Goal: Task Accomplishment & Management: Complete application form

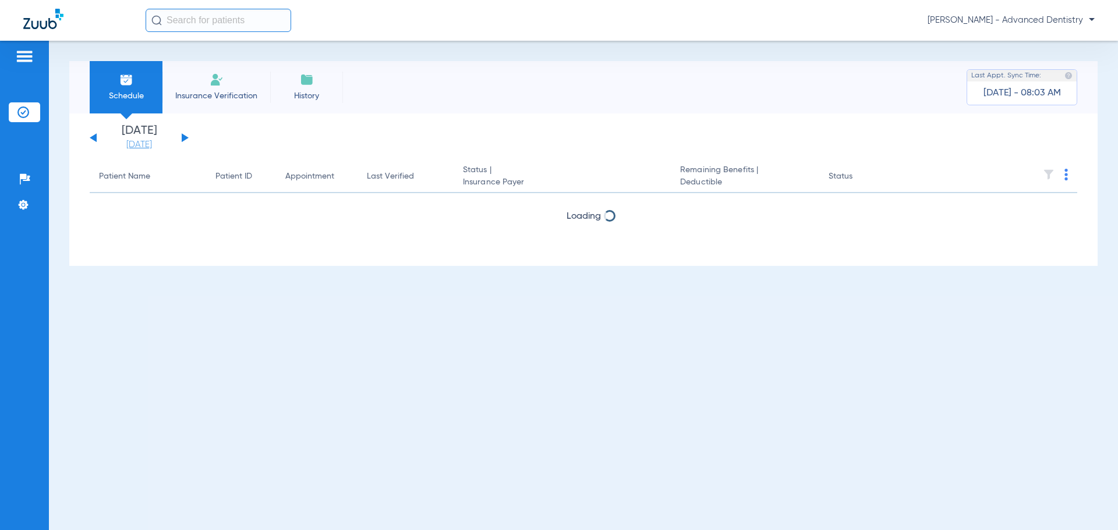
click at [148, 149] on link "[DATE]" at bounding box center [139, 145] width 70 height 12
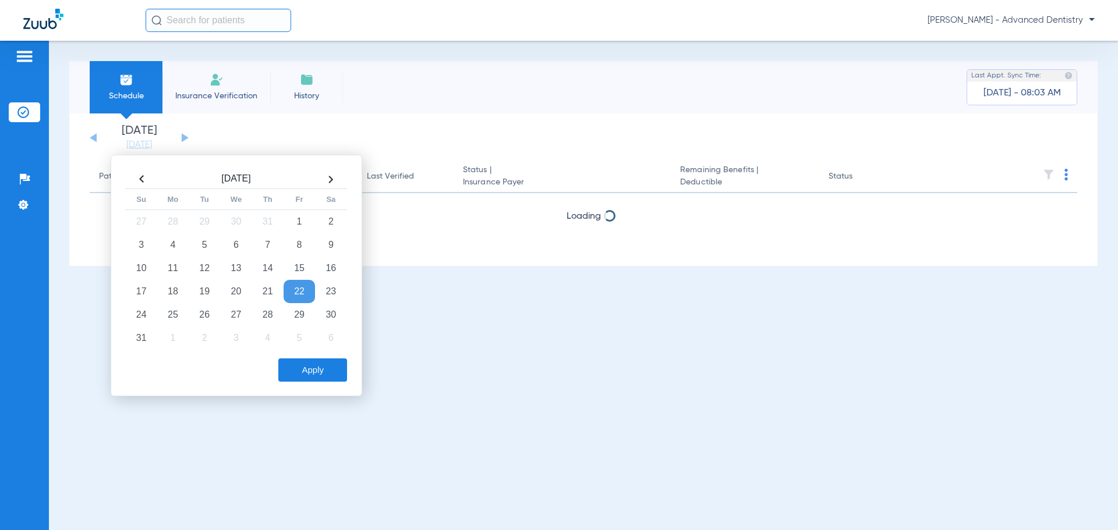
click at [334, 178] on th at bounding box center [330, 179] width 31 height 19
click at [301, 222] on td "5" at bounding box center [299, 221] width 31 height 23
click at [316, 374] on button "Apply" at bounding box center [312, 370] width 69 height 23
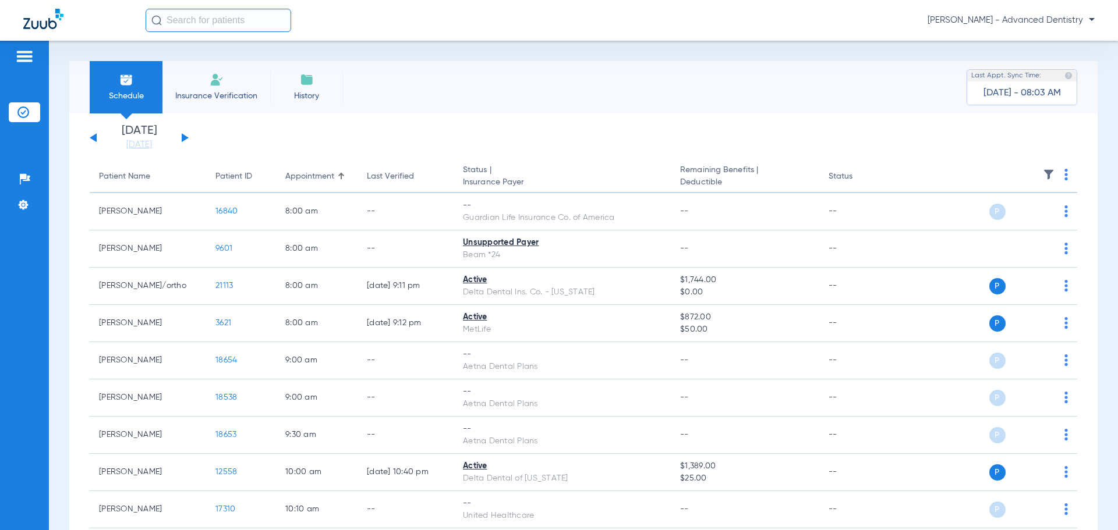
click at [208, 88] on li "Insurance Verification" at bounding box center [216, 87] width 108 height 52
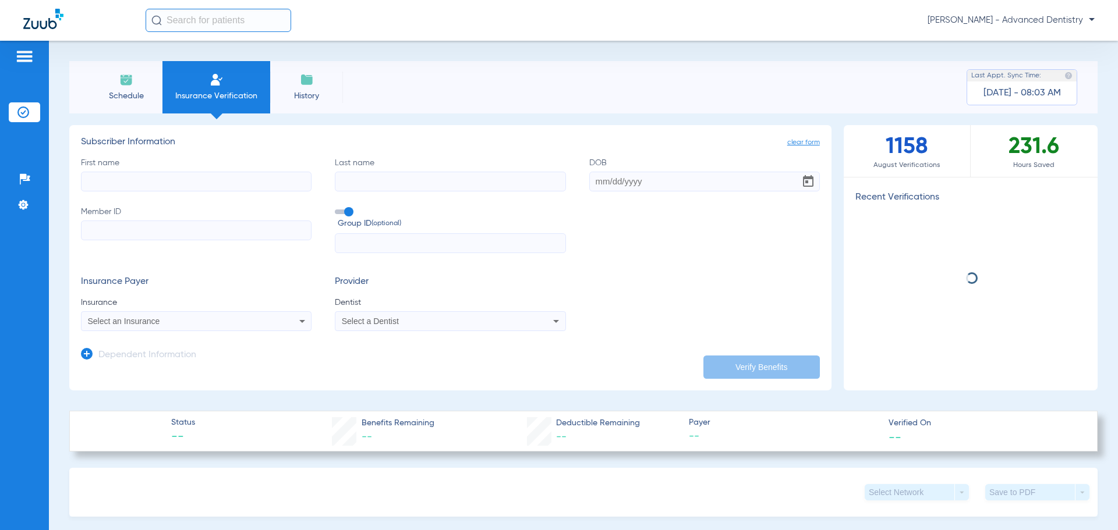
click at [131, 174] on input "First name" at bounding box center [196, 182] width 231 height 20
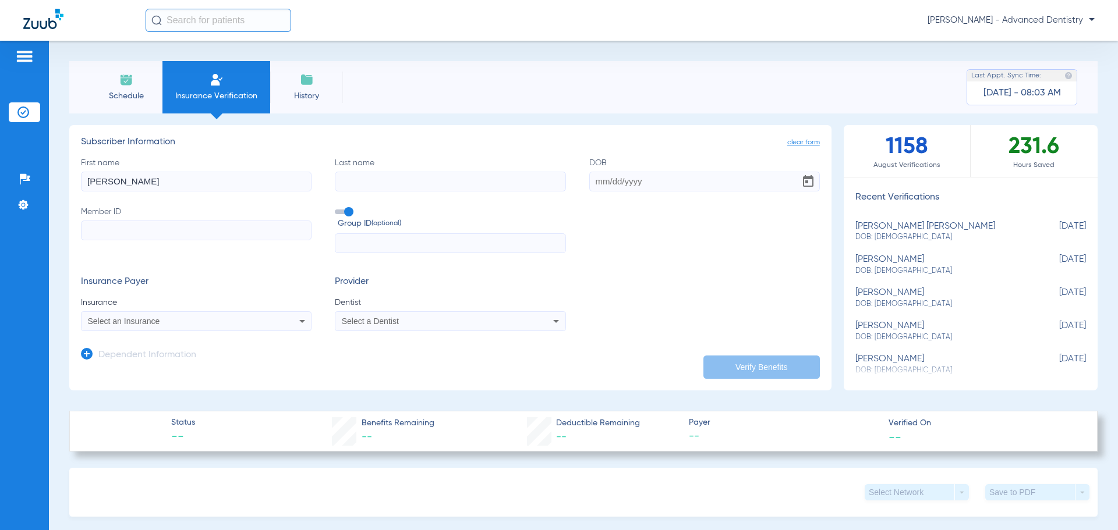
type input "[PERSON_NAME]"
type input "[DATE]"
click at [112, 235] on input "Member ID" at bounding box center [196, 231] width 231 height 20
type input "910471948"
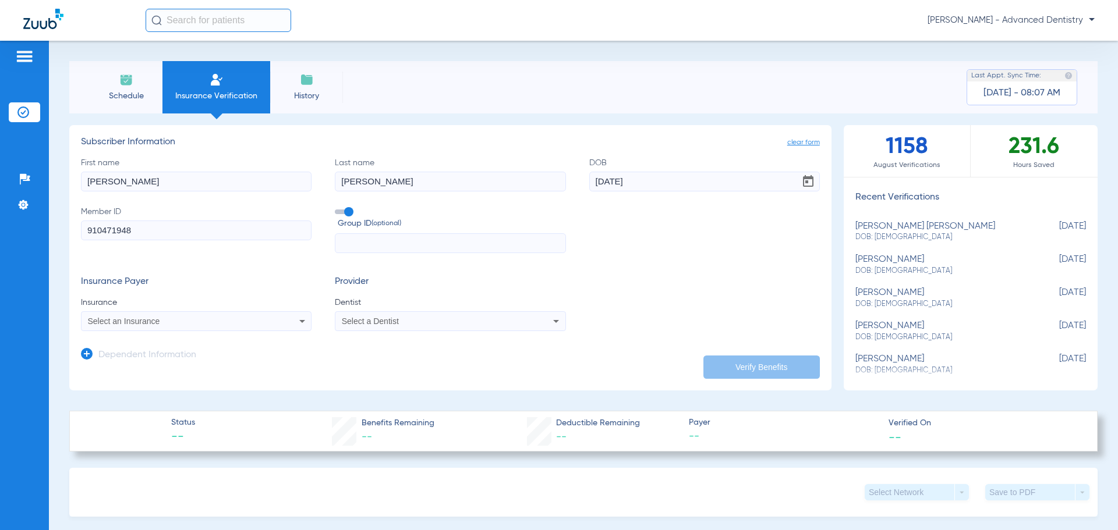
click at [386, 244] on input "text" at bounding box center [450, 244] width 231 height 20
type input "61271"
click at [259, 323] on div "Select an Insurance" at bounding box center [175, 321] width 174 height 8
type input "prin"
click at [201, 360] on mat-option "Principal" at bounding box center [180, 362] width 196 height 19
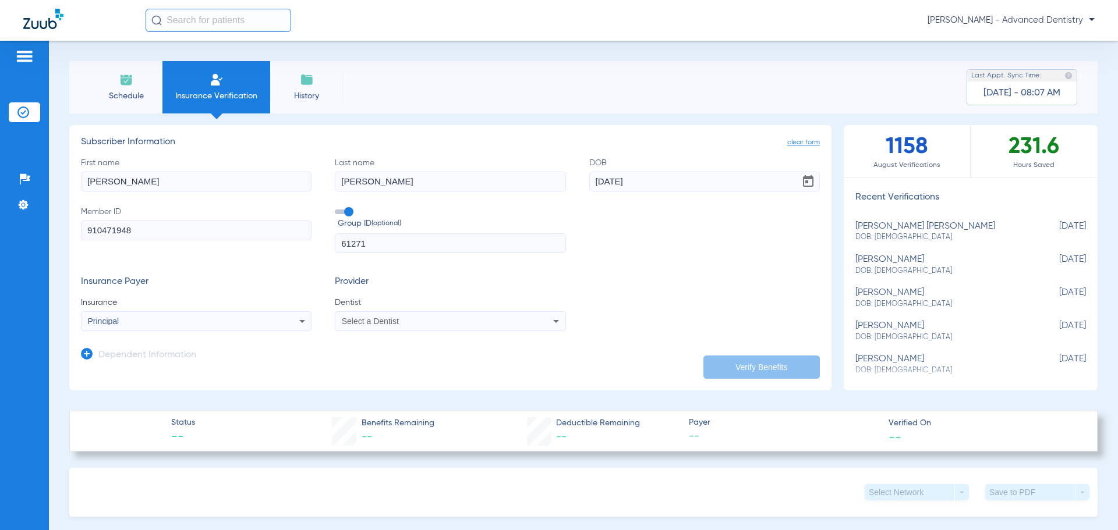
click at [404, 321] on div "Select a Dentist" at bounding box center [429, 321] width 174 height 8
type input "du"
click at [412, 365] on span "[PERSON_NAME] 1316321540" at bounding box center [400, 362] width 114 height 8
click at [757, 365] on button "Verify Benefits" at bounding box center [761, 367] width 116 height 23
